Goal: Task Accomplishment & Management: Manage account settings

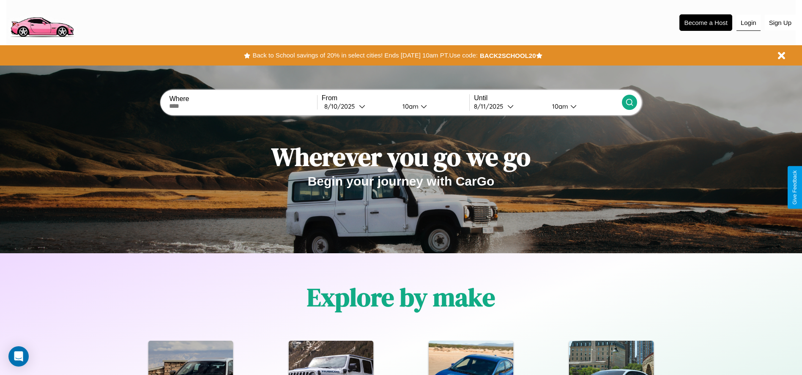
click at [748, 22] on button "Login" at bounding box center [748, 23] width 24 height 16
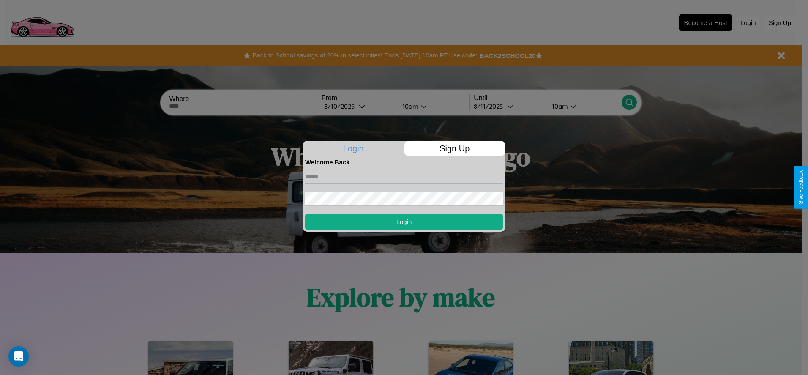
click at [404, 176] on input "text" at bounding box center [404, 177] width 198 height 14
type input "**********"
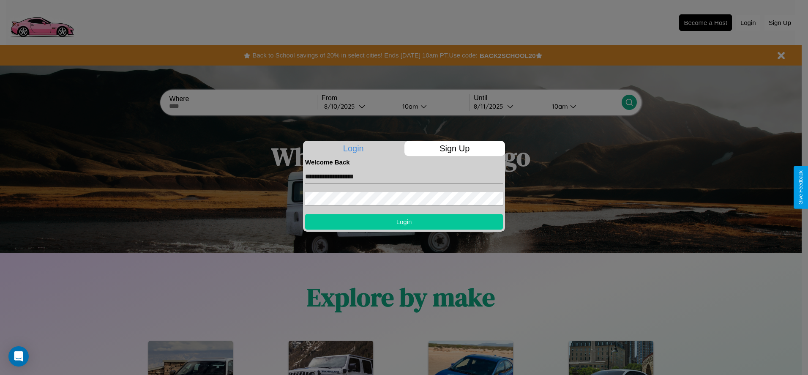
click at [404, 222] on button "Login" at bounding box center [404, 222] width 198 height 16
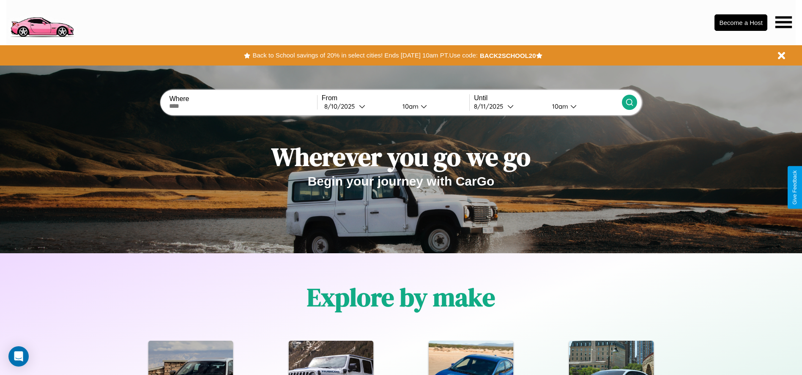
click at [783, 22] on icon at bounding box center [783, 22] width 16 height 12
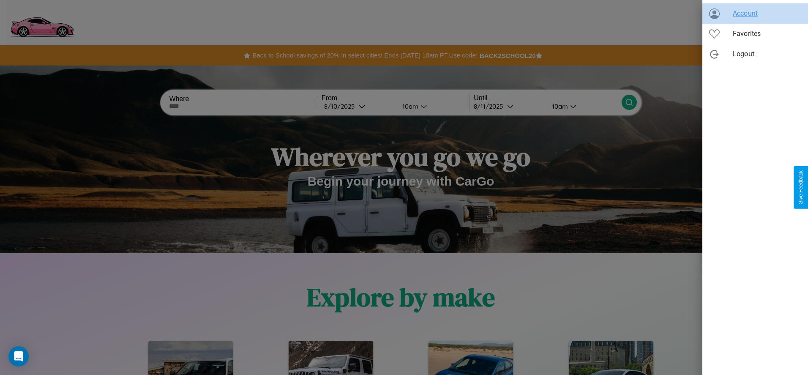
click at [755, 14] on span "Account" at bounding box center [767, 13] width 68 height 10
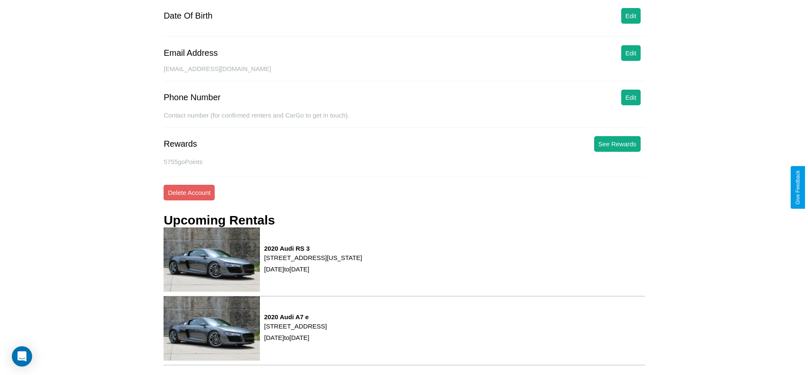
scroll to position [114, 0]
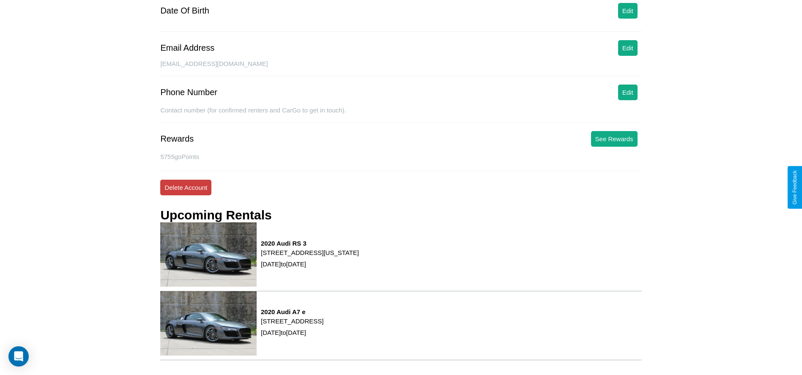
click at [186, 187] on button "Delete Account" at bounding box center [185, 188] width 51 height 16
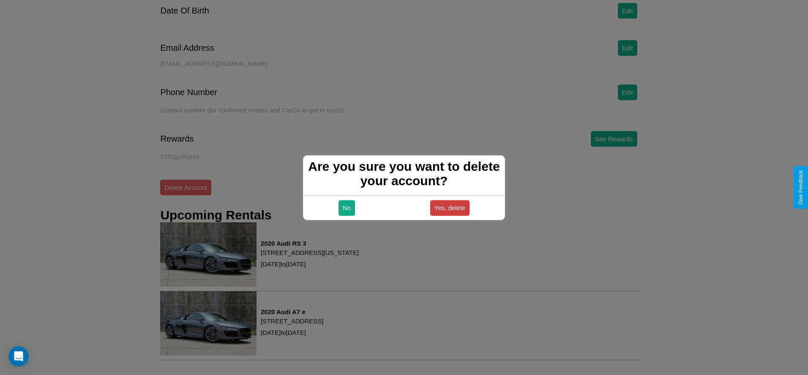
click at [450, 208] on button "Yes, delete" at bounding box center [450, 208] width 40 height 16
